Goal: Transaction & Acquisition: Purchase product/service

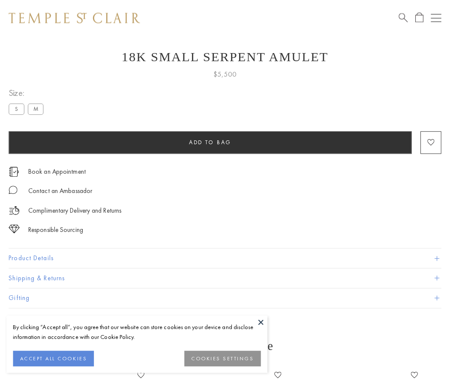
scroll to position [34, 0]
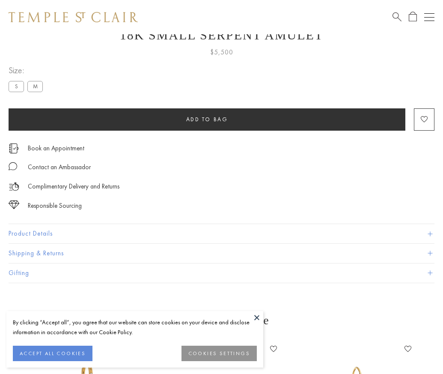
click at [207, 119] on span "Add to bag" at bounding box center [207, 119] width 42 height 7
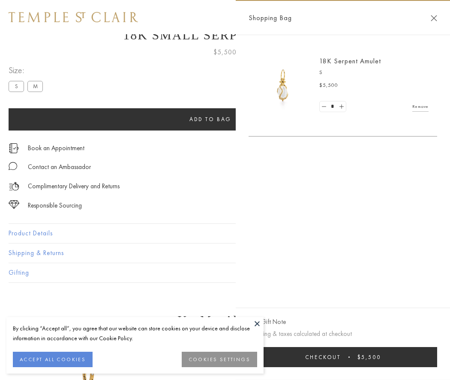
click at [343, 357] on button "Checkout $5,500" at bounding box center [342, 357] width 188 height 20
